Goal: Information Seeking & Learning: Learn about a topic

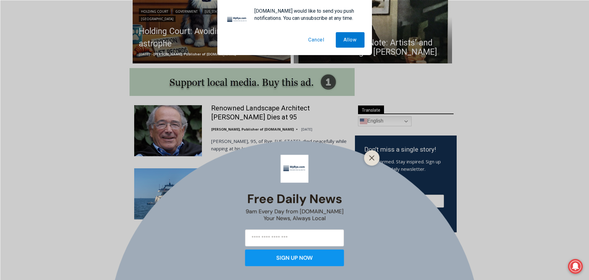
click at [317, 41] on button "Cancel" at bounding box center [317, 39] width 32 height 15
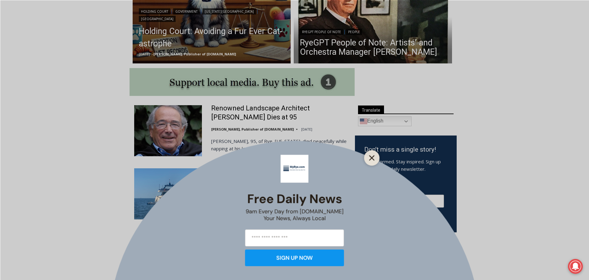
click at [373, 157] on line "Close" at bounding box center [372, 158] width 4 height 4
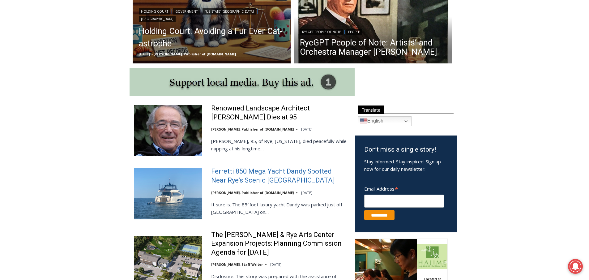
click at [276, 173] on link "Ferretti 850 Mega Yacht Dandy Spotted Near Rye’s Scenic [GEOGRAPHIC_DATA]" at bounding box center [279, 176] width 136 height 18
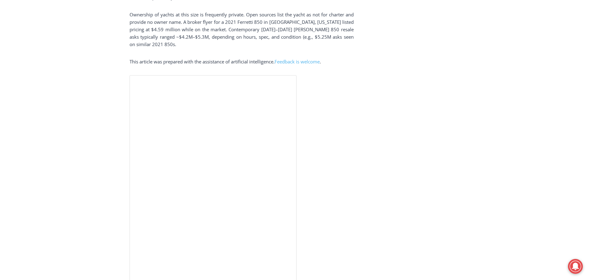
scroll to position [1350, 0]
